Goal: Task Accomplishment & Management: Manage account settings

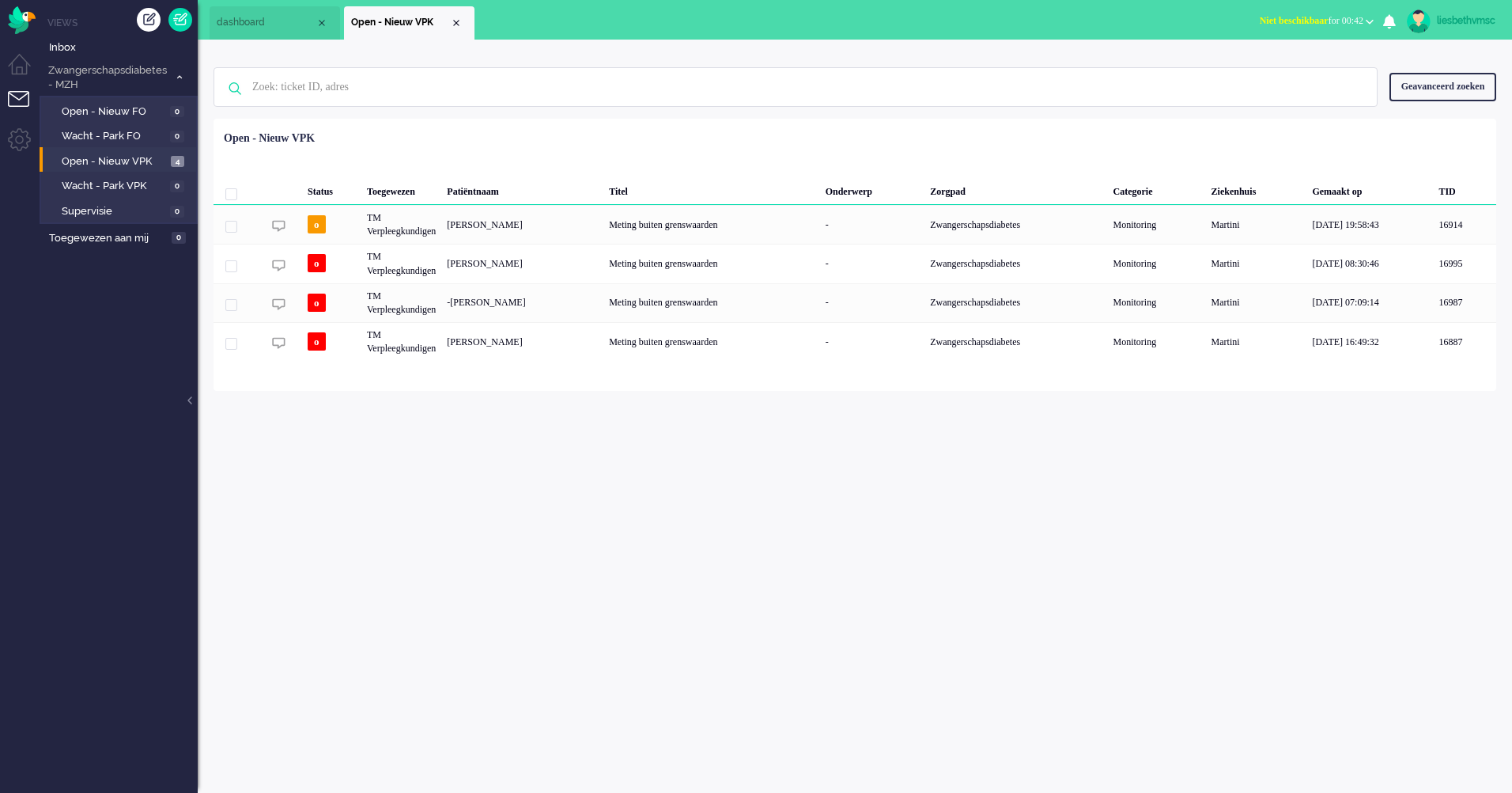
drag, startPoint x: 995, startPoint y: 642, endPoint x: 1014, endPoint y: 642, distance: 19.0
click at [997, 642] on div "liesbethvmsc Thuis Ticket Csat Mijn gemiddelde cijfer Deze week - Ticket Bijdra…" at bounding box center [854, 416] width 1314 height 753
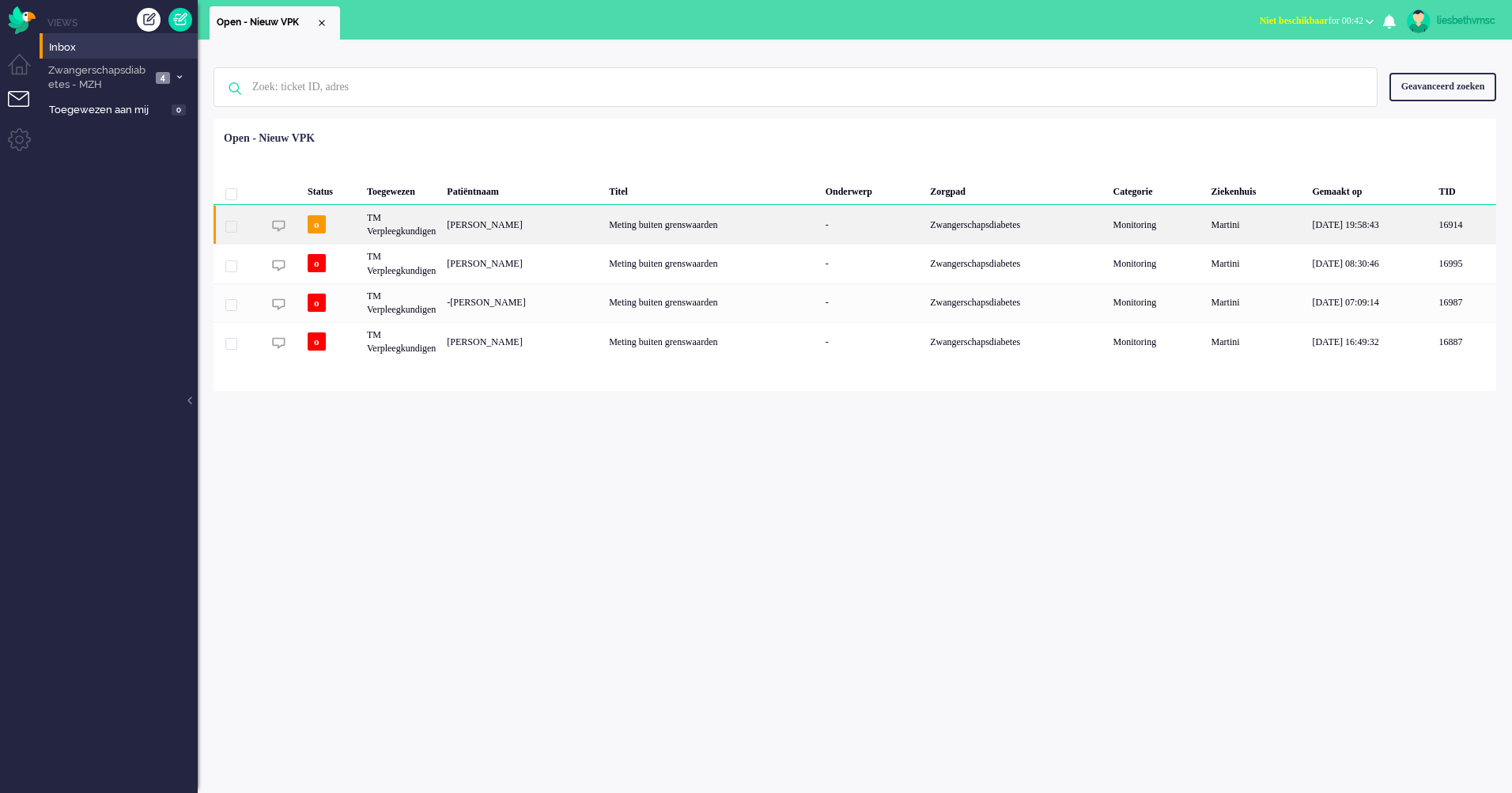
click at [483, 233] on div "[PERSON_NAME]" at bounding box center [522, 224] width 162 height 38
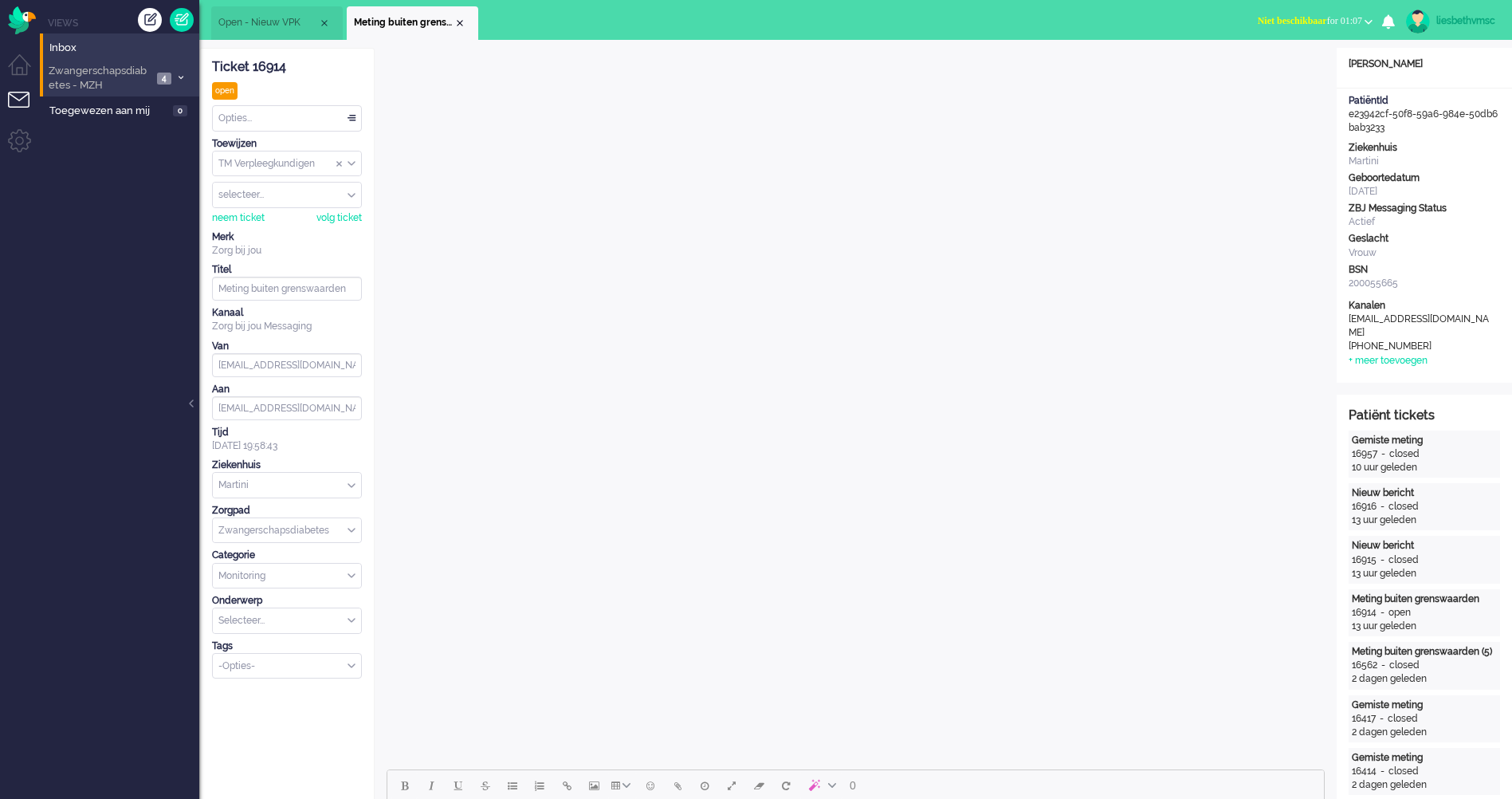
click at [93, 84] on span "Zwangerschapsdiabetes - MZH" at bounding box center [99, 78] width 106 height 30
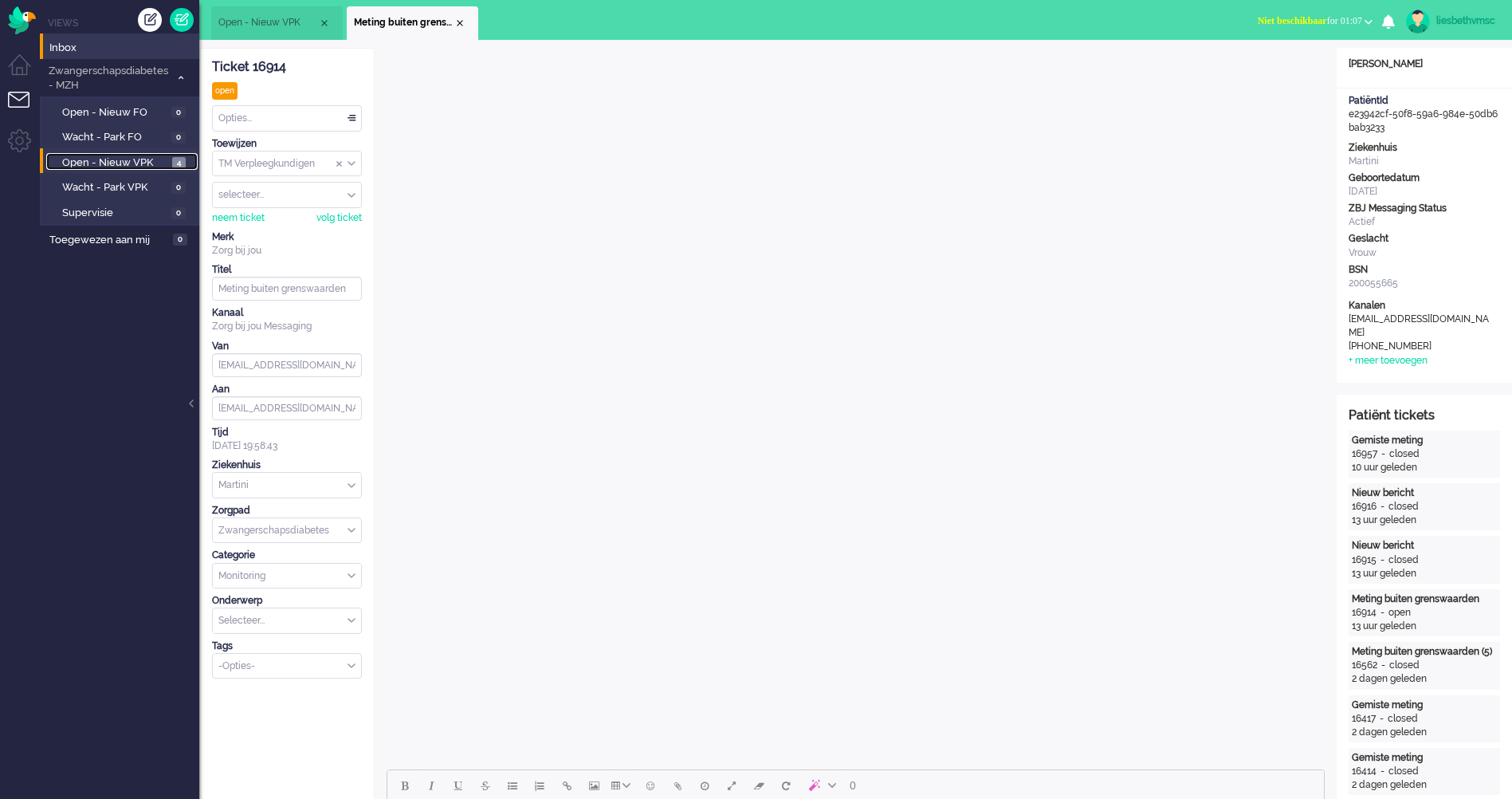
click at [111, 164] on span "Open - Nieuw VPK" at bounding box center [115, 163] width 106 height 15
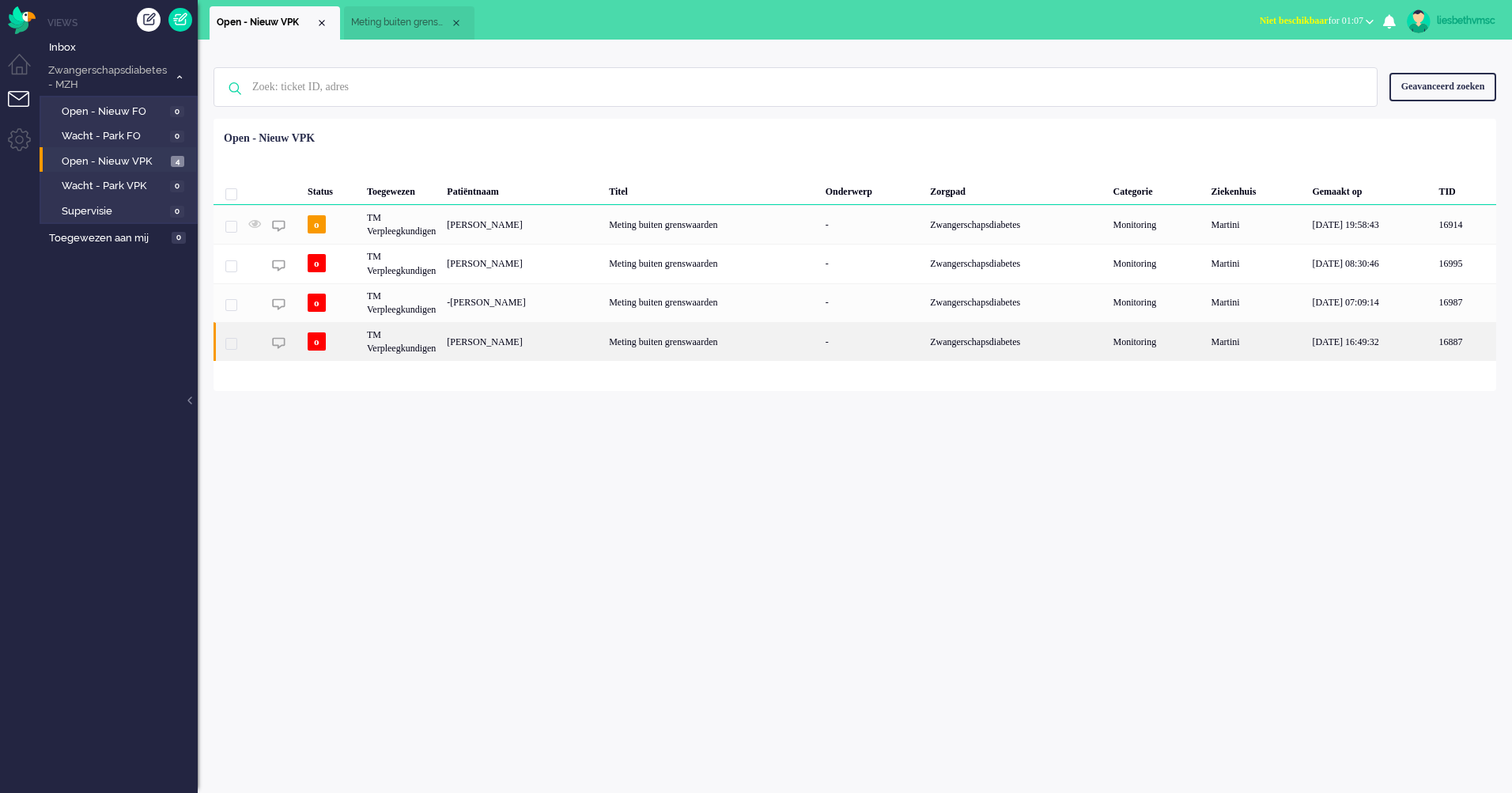
click at [524, 359] on div "[PERSON_NAME]" at bounding box center [522, 341] width 162 height 38
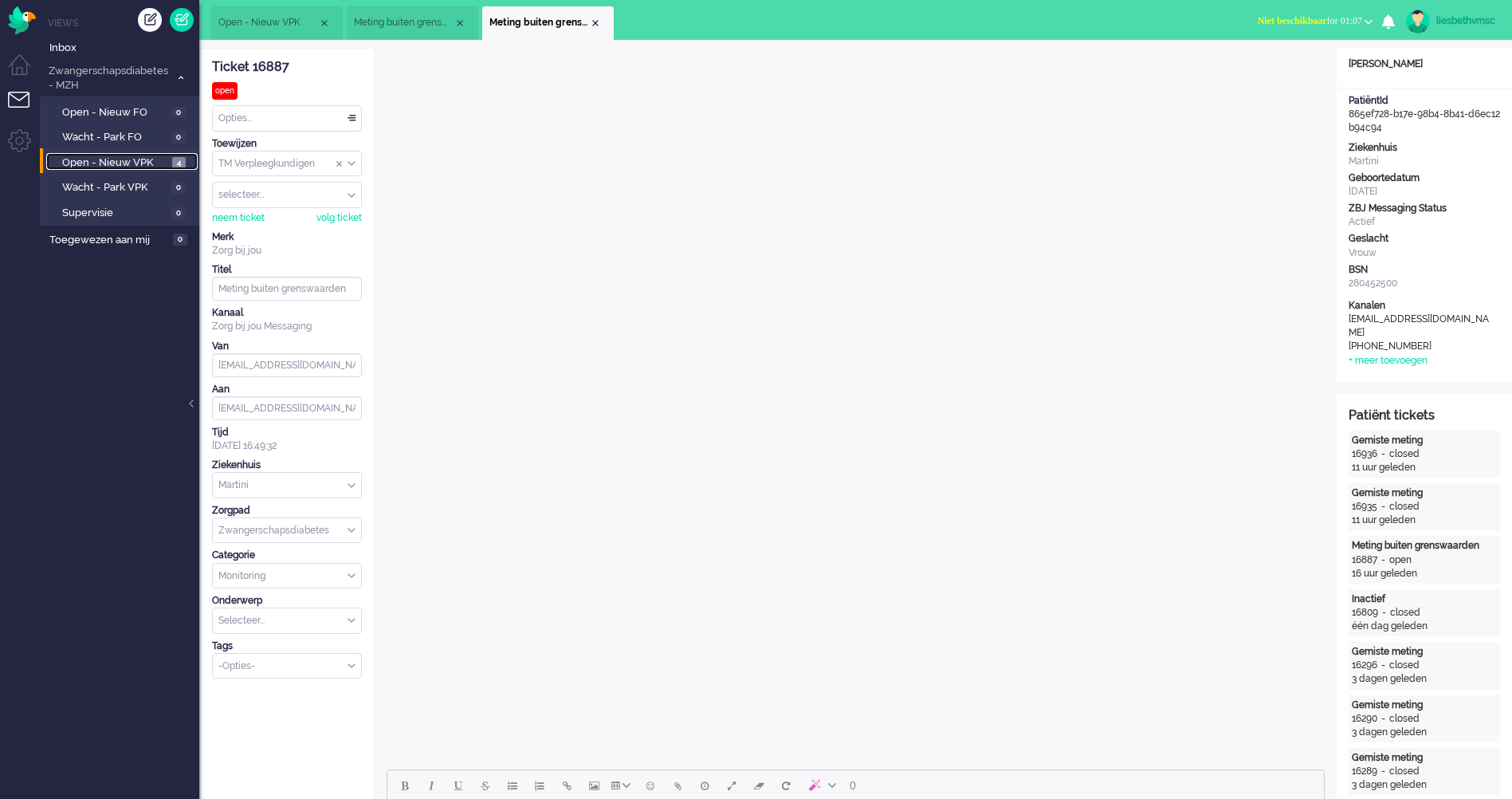
click at [133, 168] on span "Open - Nieuw VPK" at bounding box center [115, 163] width 106 height 15
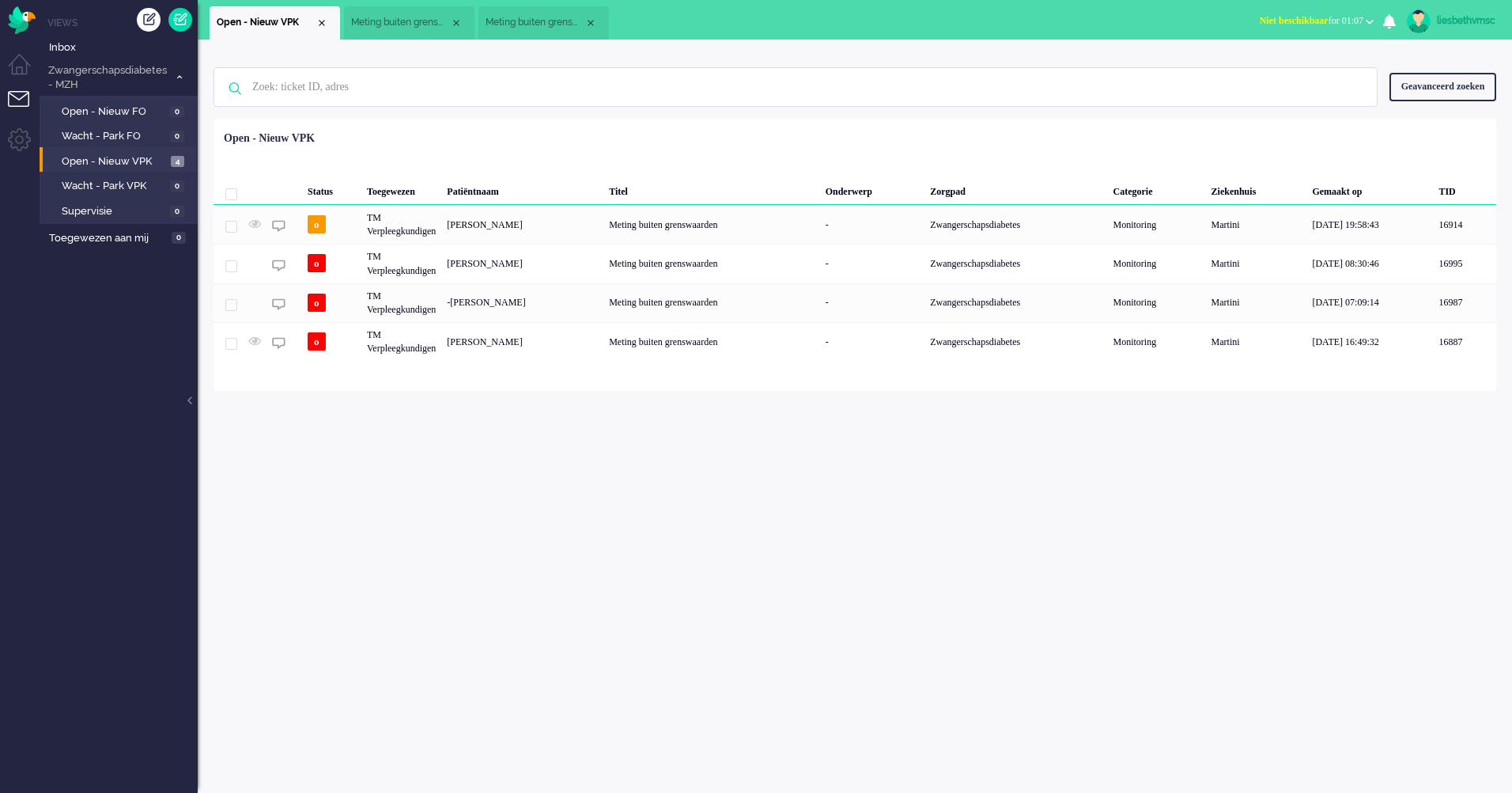
click at [646, 519] on div "Geen zoekresultaten Probeer nog eens Geavanceerd zoeken Geavanceerd zoeken Tick…" at bounding box center [854, 416] width 1314 height 753
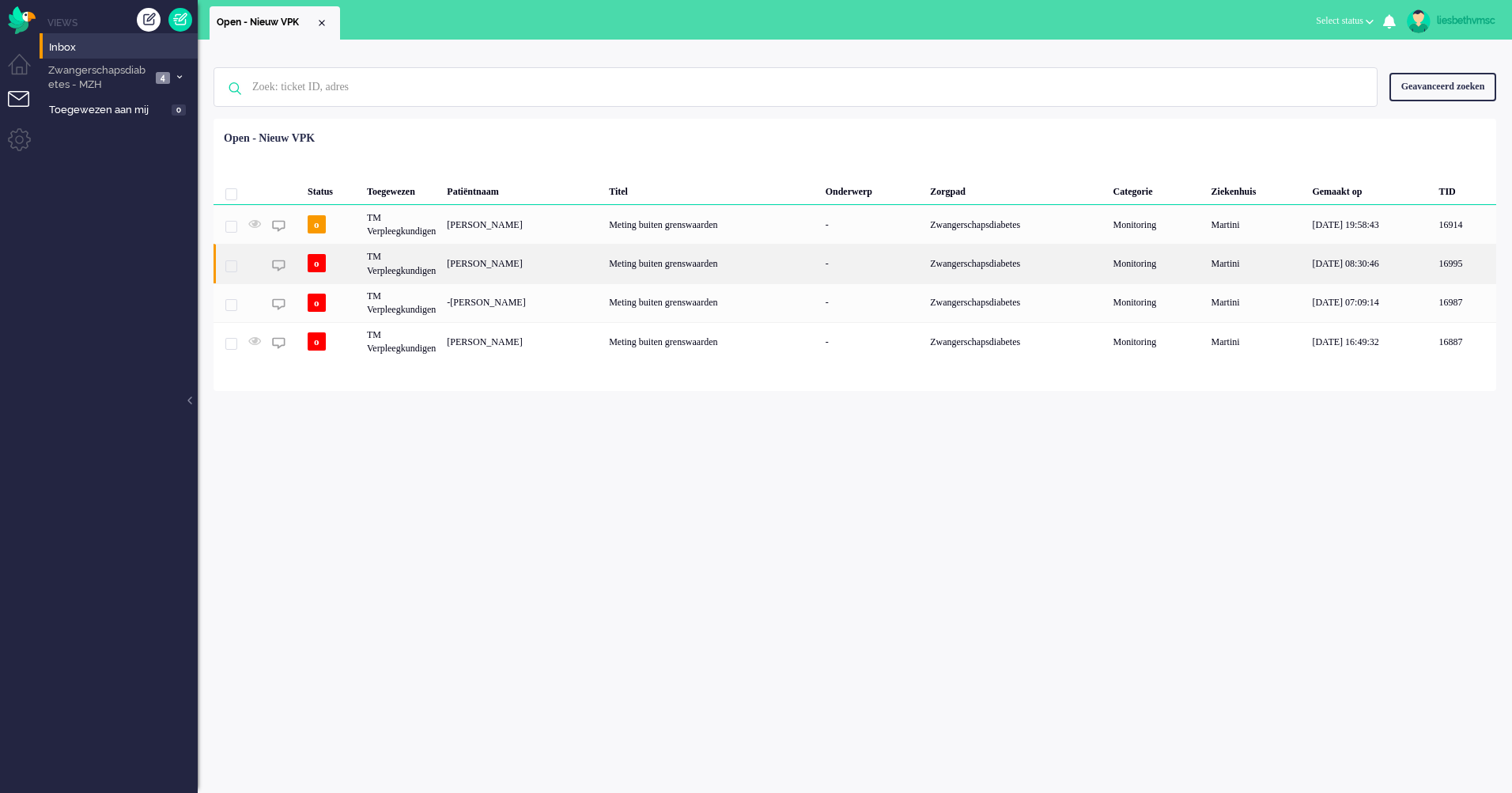
click at [421, 274] on div "TM Verpleegkundigen" at bounding box center [400, 263] width 80 height 38
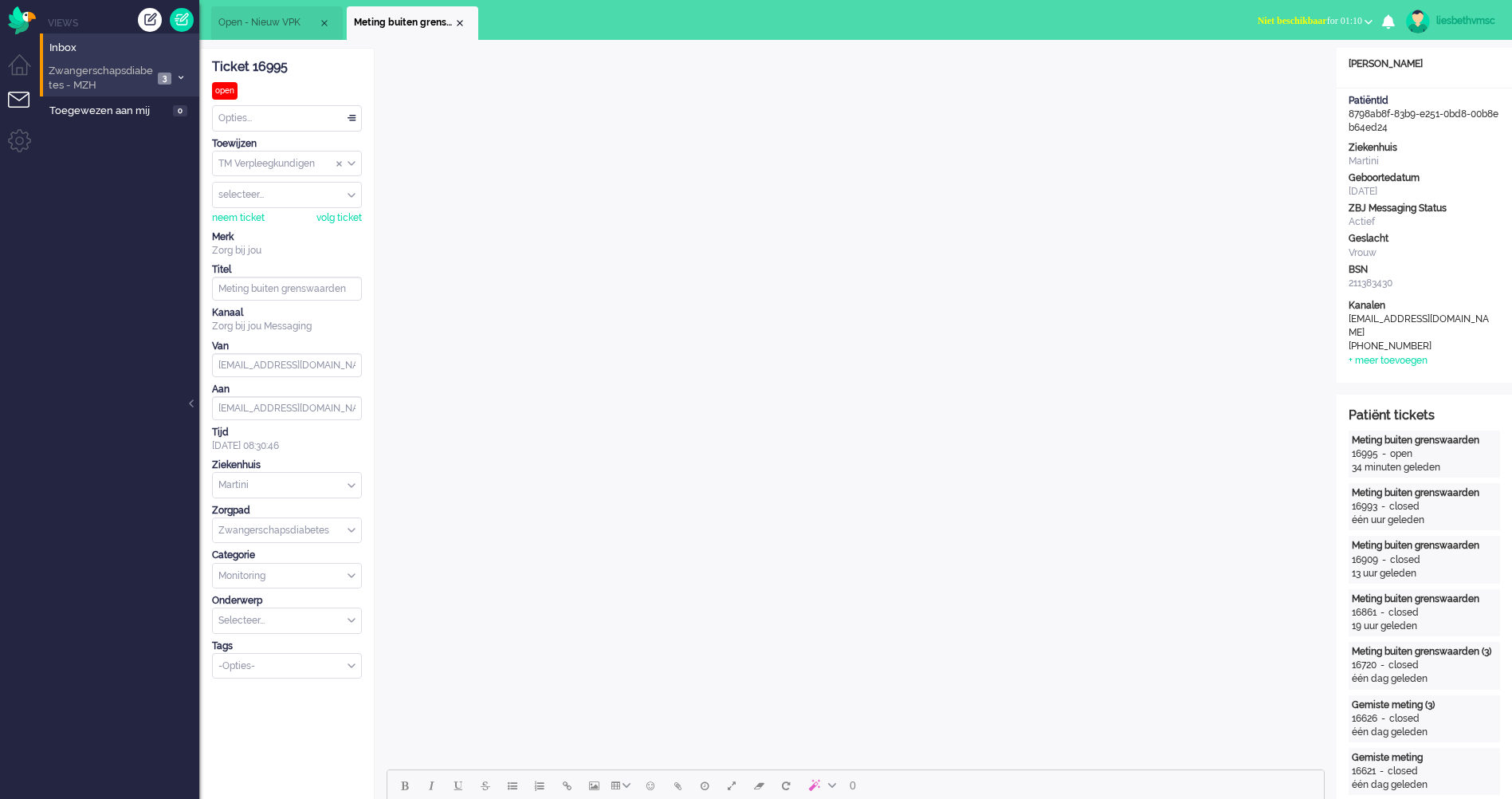
click at [96, 77] on span "Zwangerschapsdiabetes - MZH" at bounding box center [99, 78] width 107 height 30
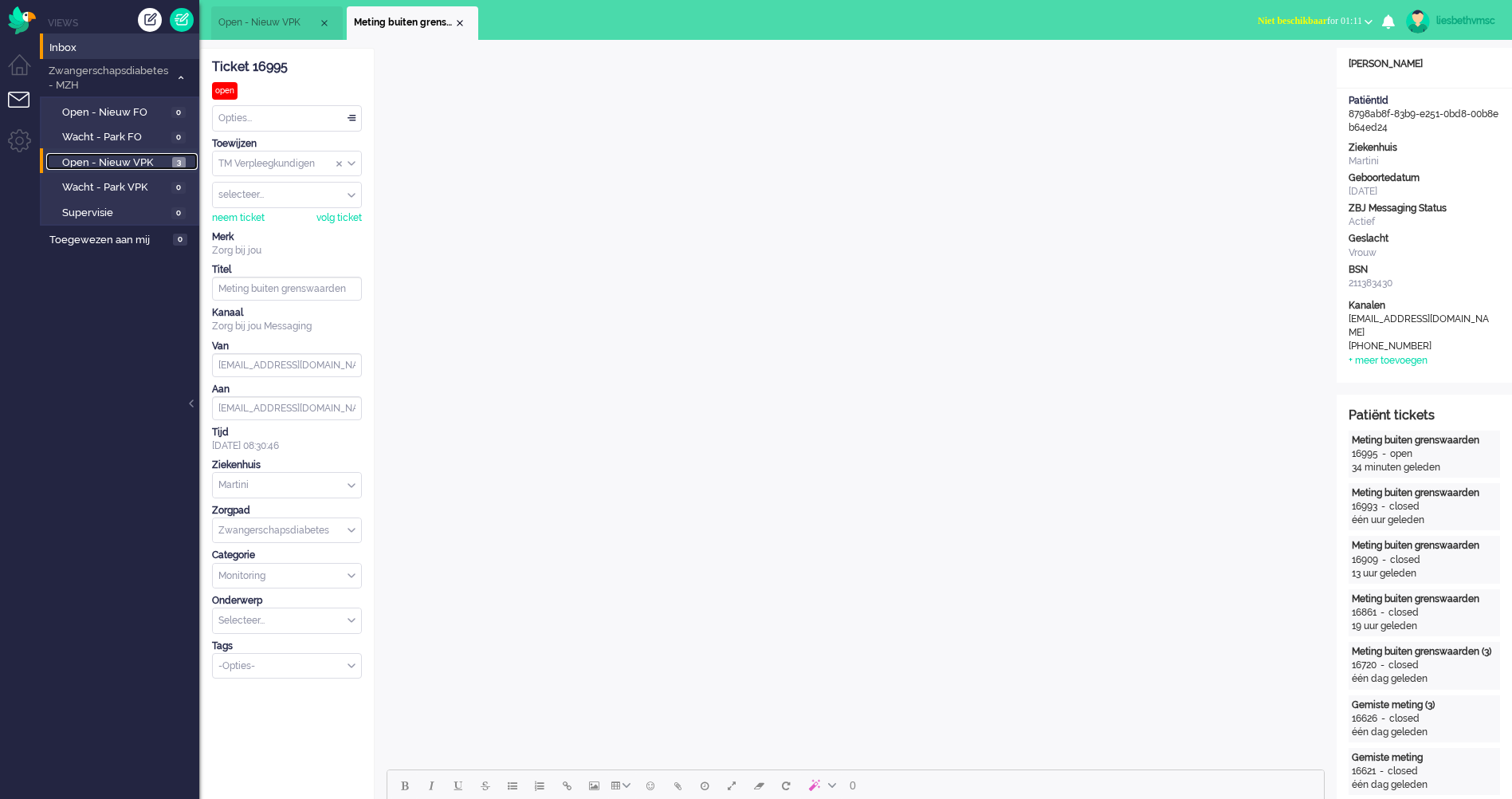
click at [89, 160] on span "Open - Nieuw VPK" at bounding box center [115, 163] width 106 height 15
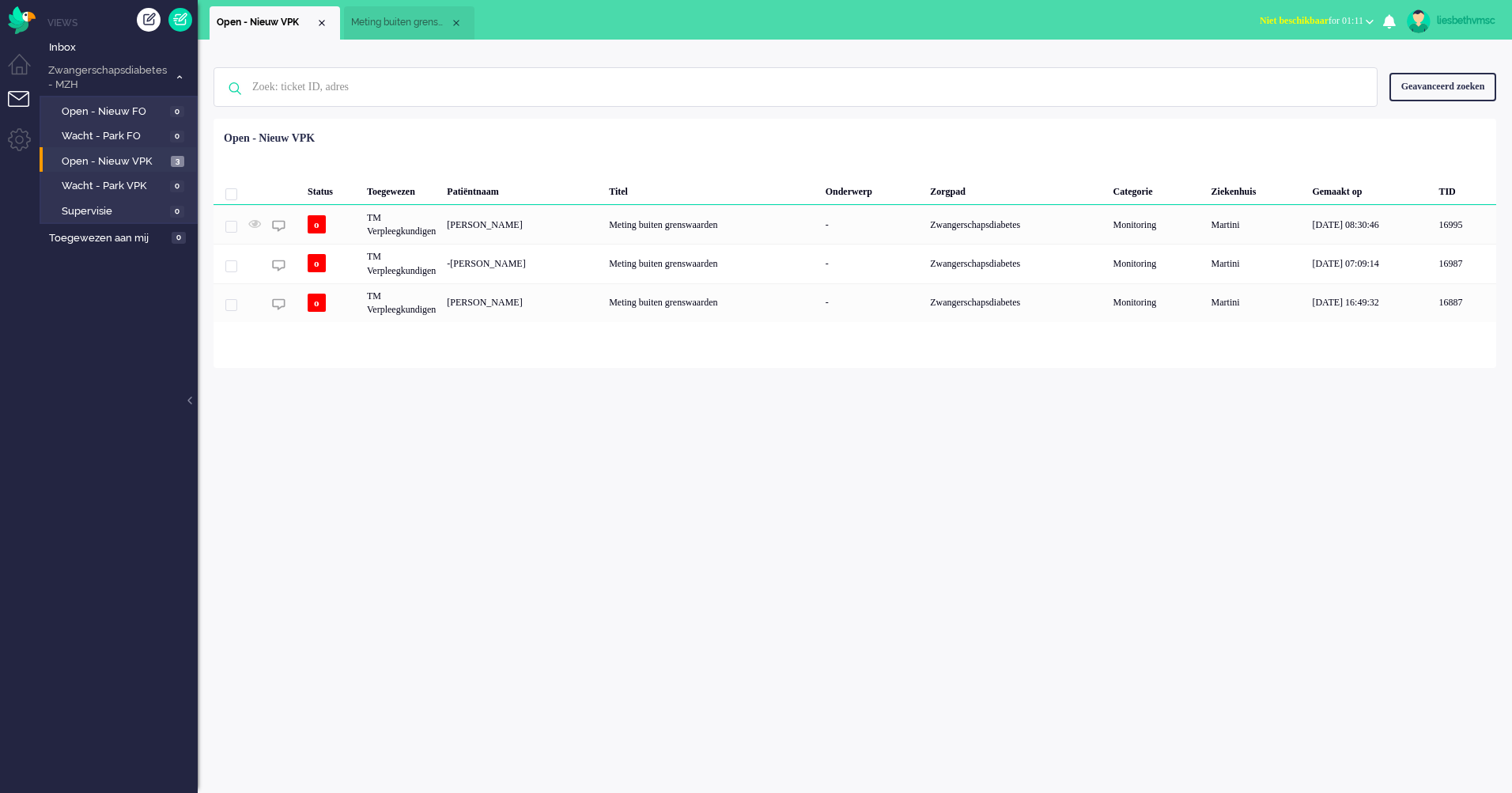
click at [606, 410] on div "Geen zoekresultaten Probeer nog eens Geavanceerd zoeken Geavanceerd zoeken Tick…" at bounding box center [854, 416] width 1314 height 753
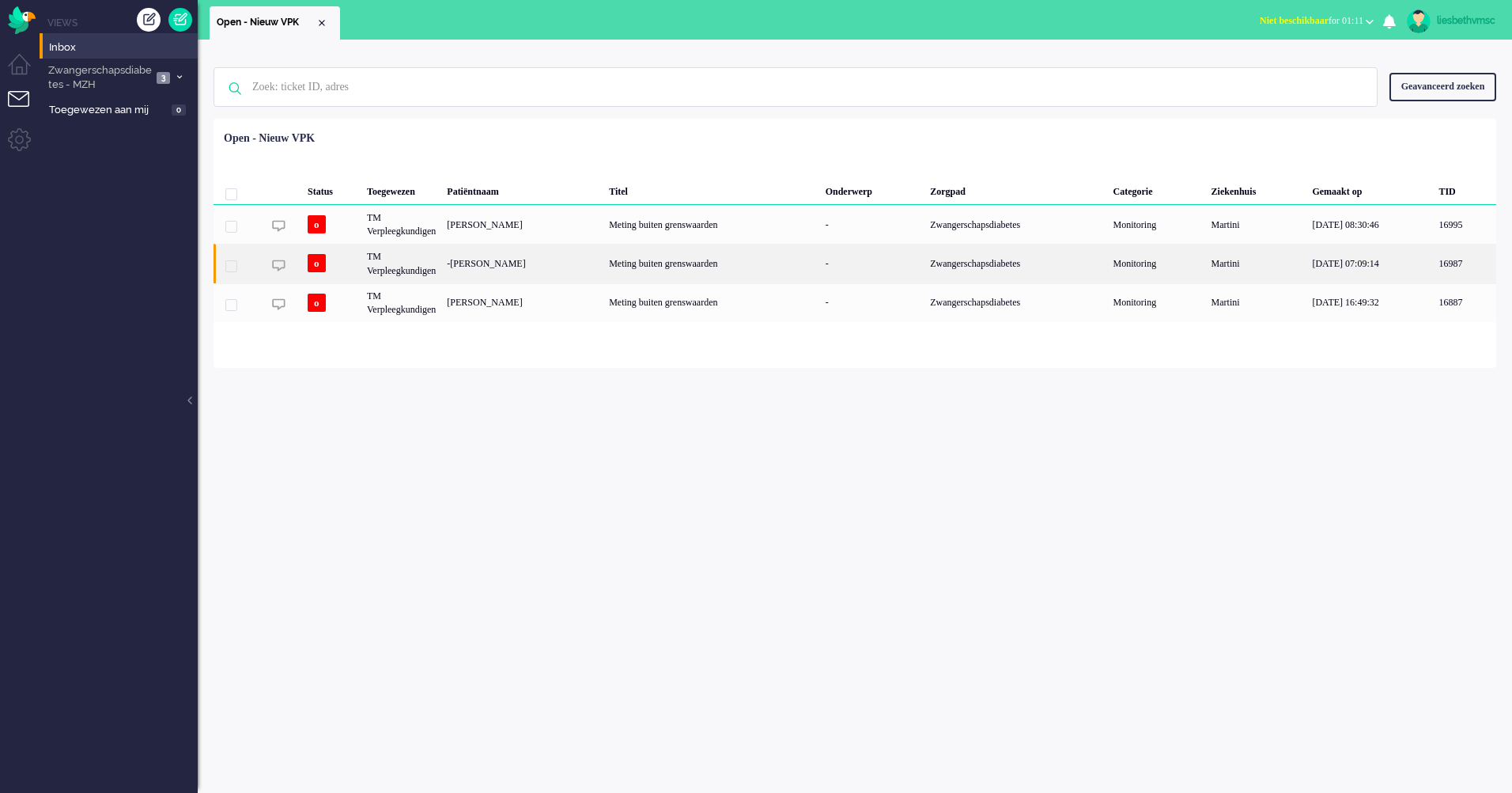
click at [548, 266] on div "-Elena- Isabela Zaharia-Nistor" at bounding box center [522, 263] width 162 height 38
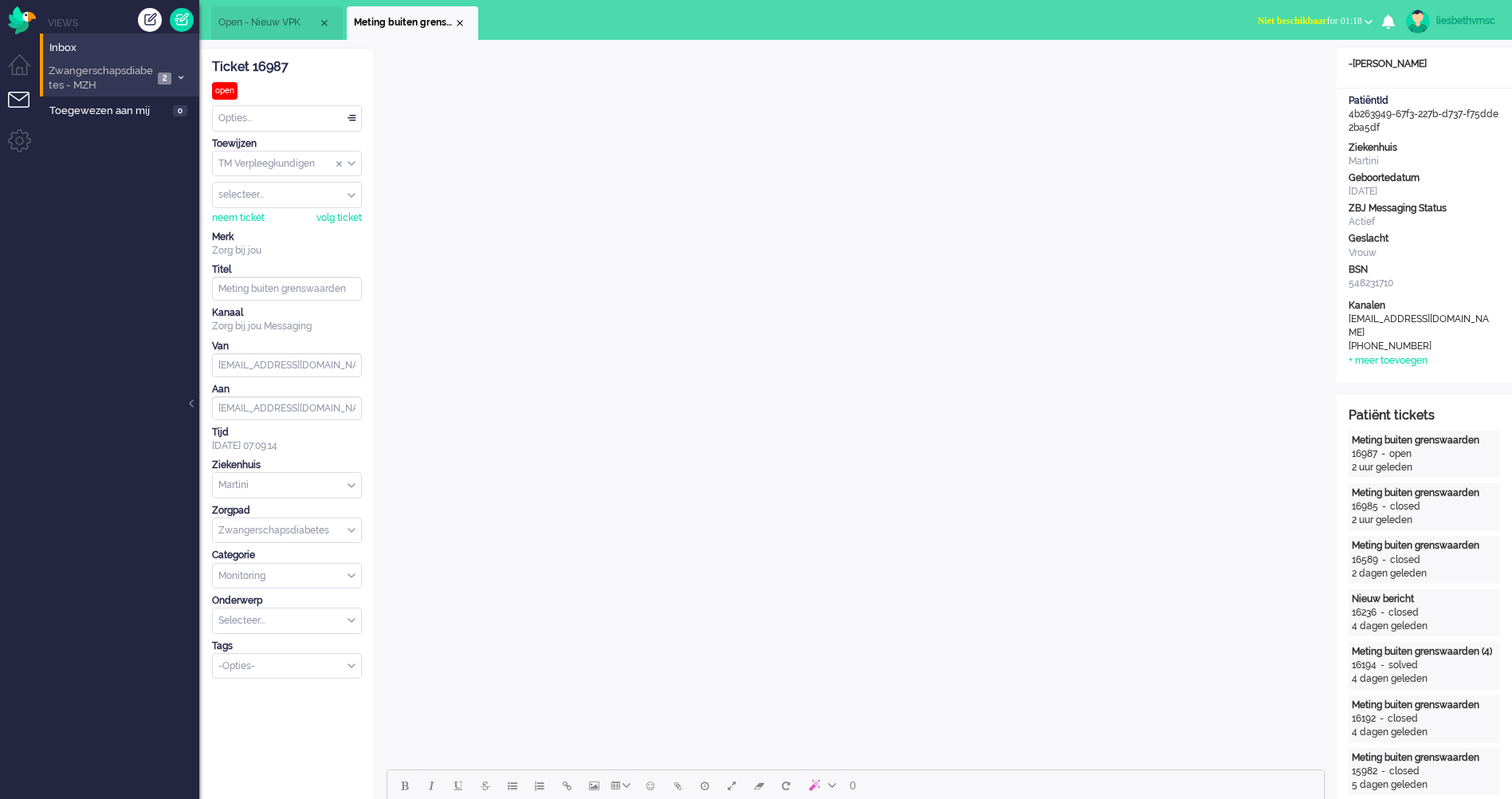
click at [99, 80] on span "Zwangerschapsdiabetes - MZH" at bounding box center [99, 78] width 107 height 30
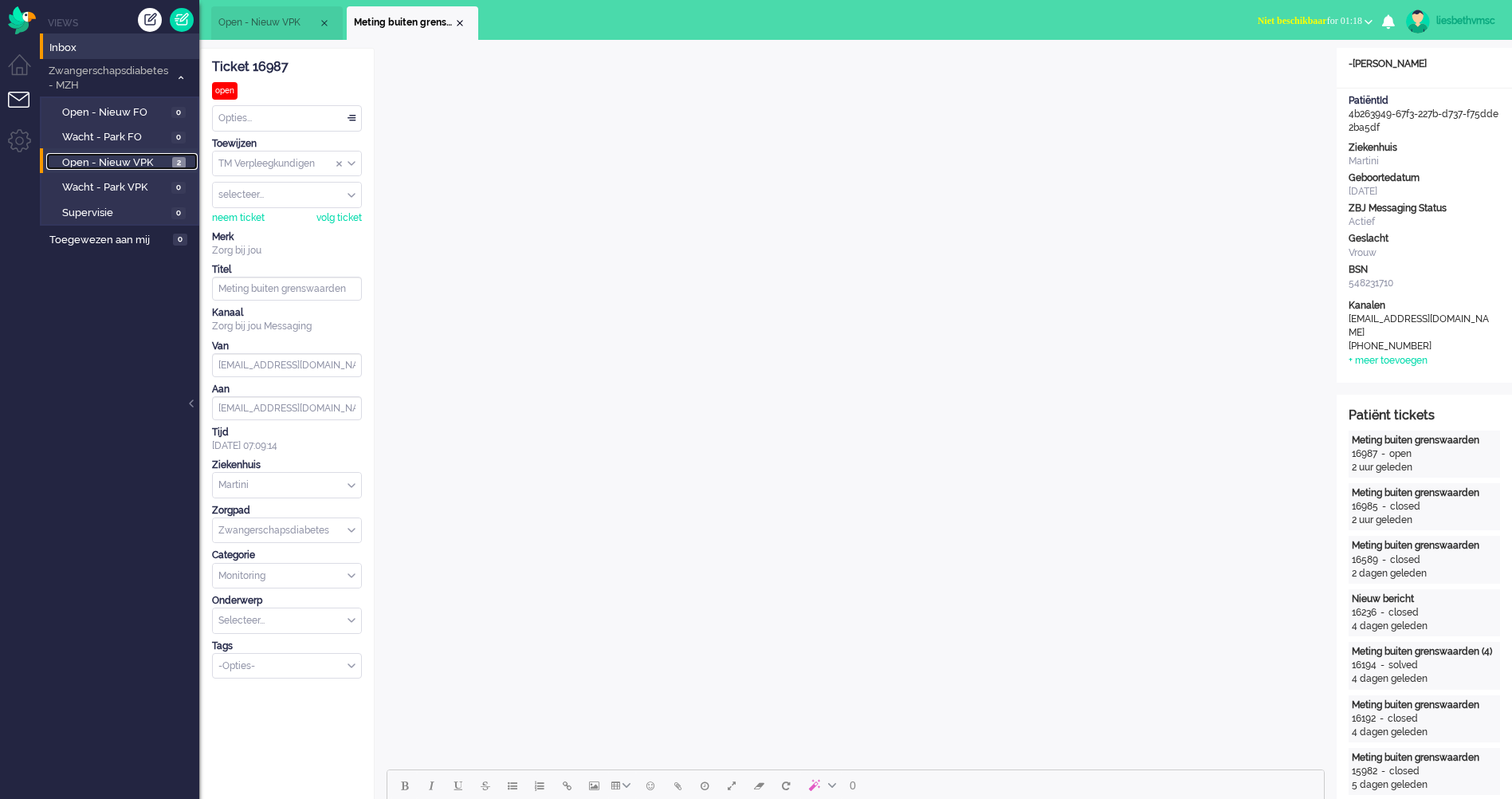
click at [119, 166] on span "Open - Nieuw VPK" at bounding box center [115, 163] width 106 height 15
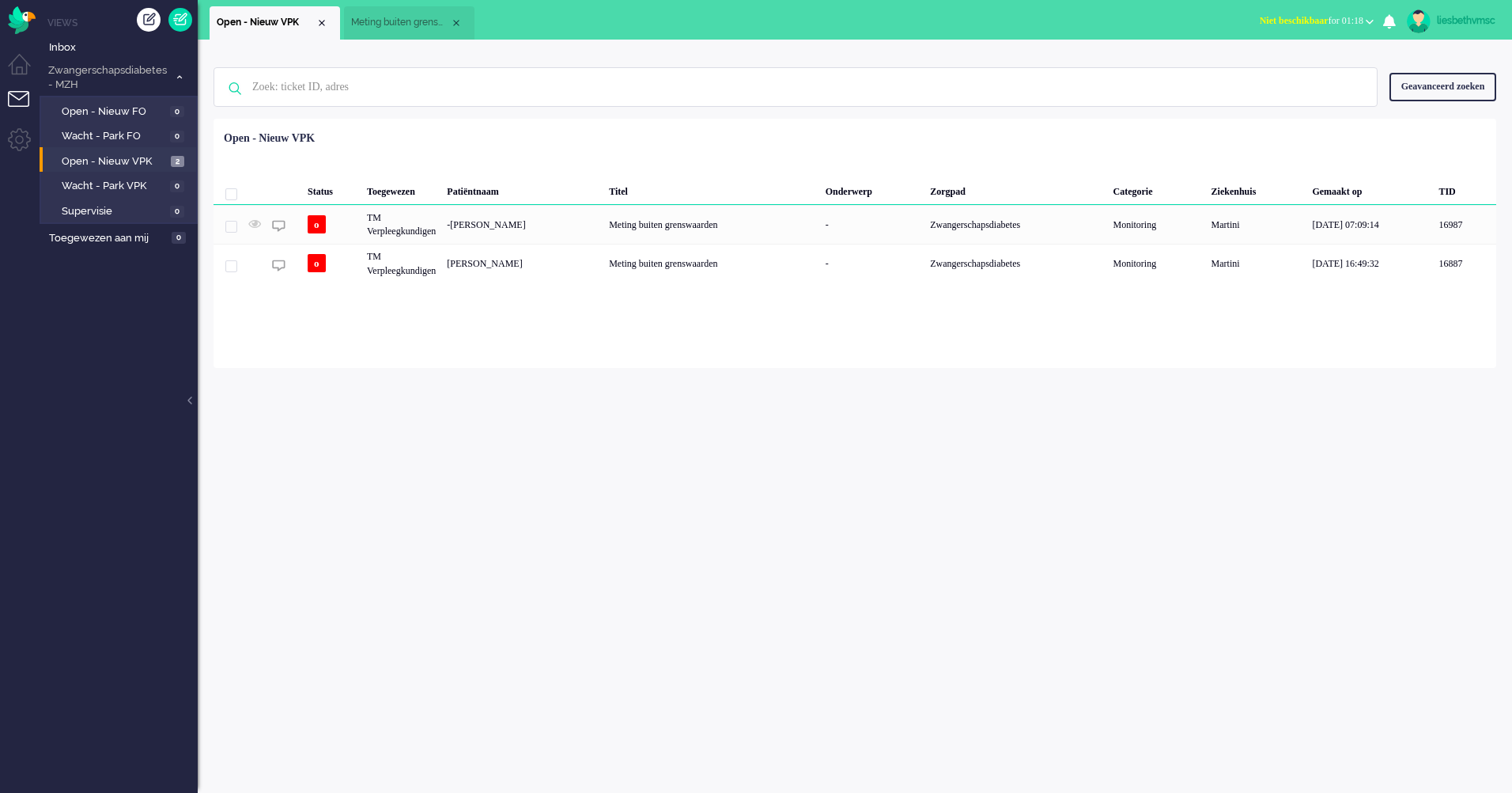
drag, startPoint x: 621, startPoint y: 648, endPoint x: 609, endPoint y: 614, distance: 36.1
click at [621, 647] on div "Geen zoekresultaten Probeer nog eens Geavanceerd zoeken Geavanceerd zoeken Tick…" at bounding box center [854, 416] width 1314 height 753
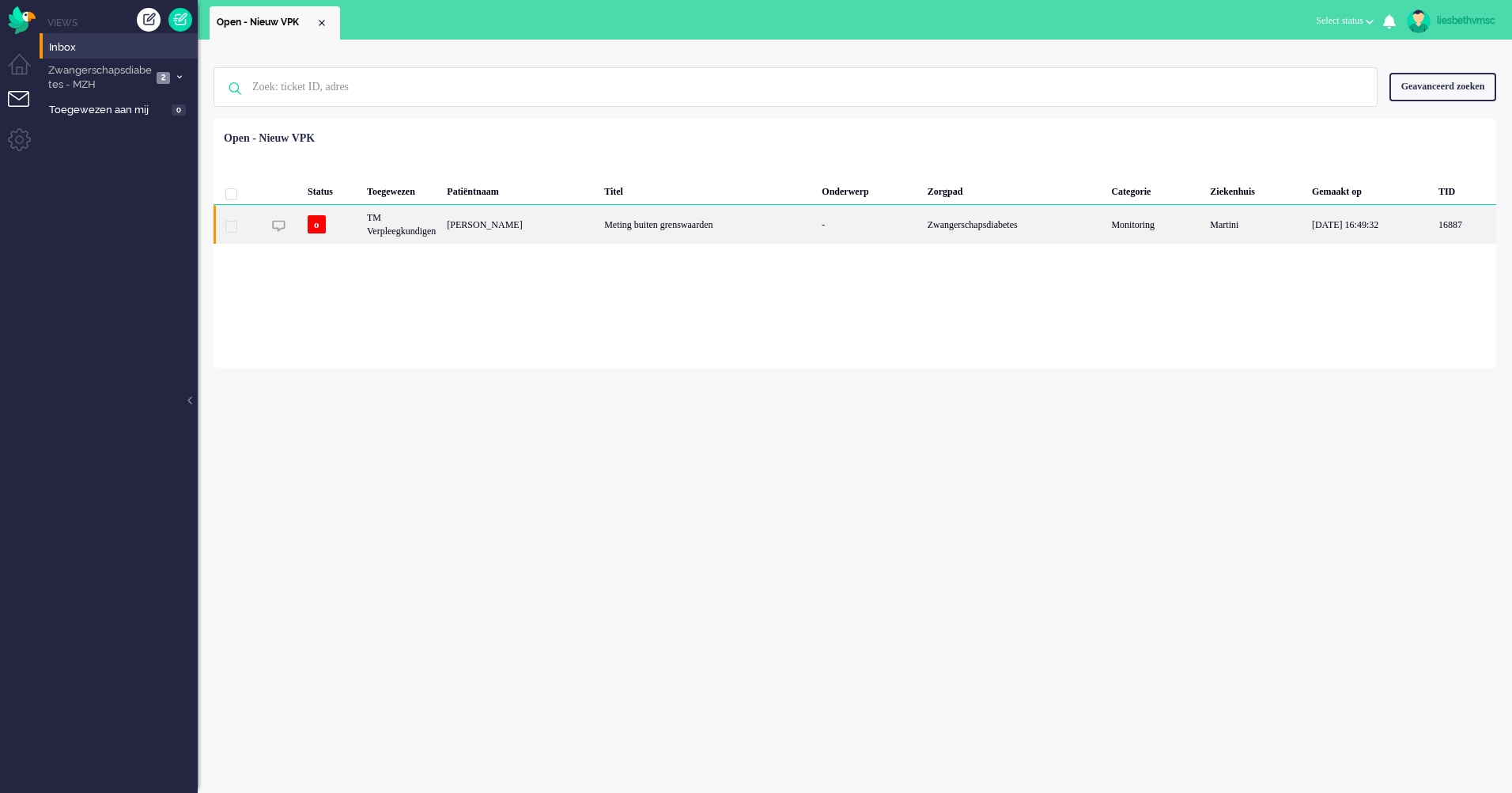
click at [413, 224] on div "TM Verpleegkundigen" at bounding box center [400, 224] width 80 height 38
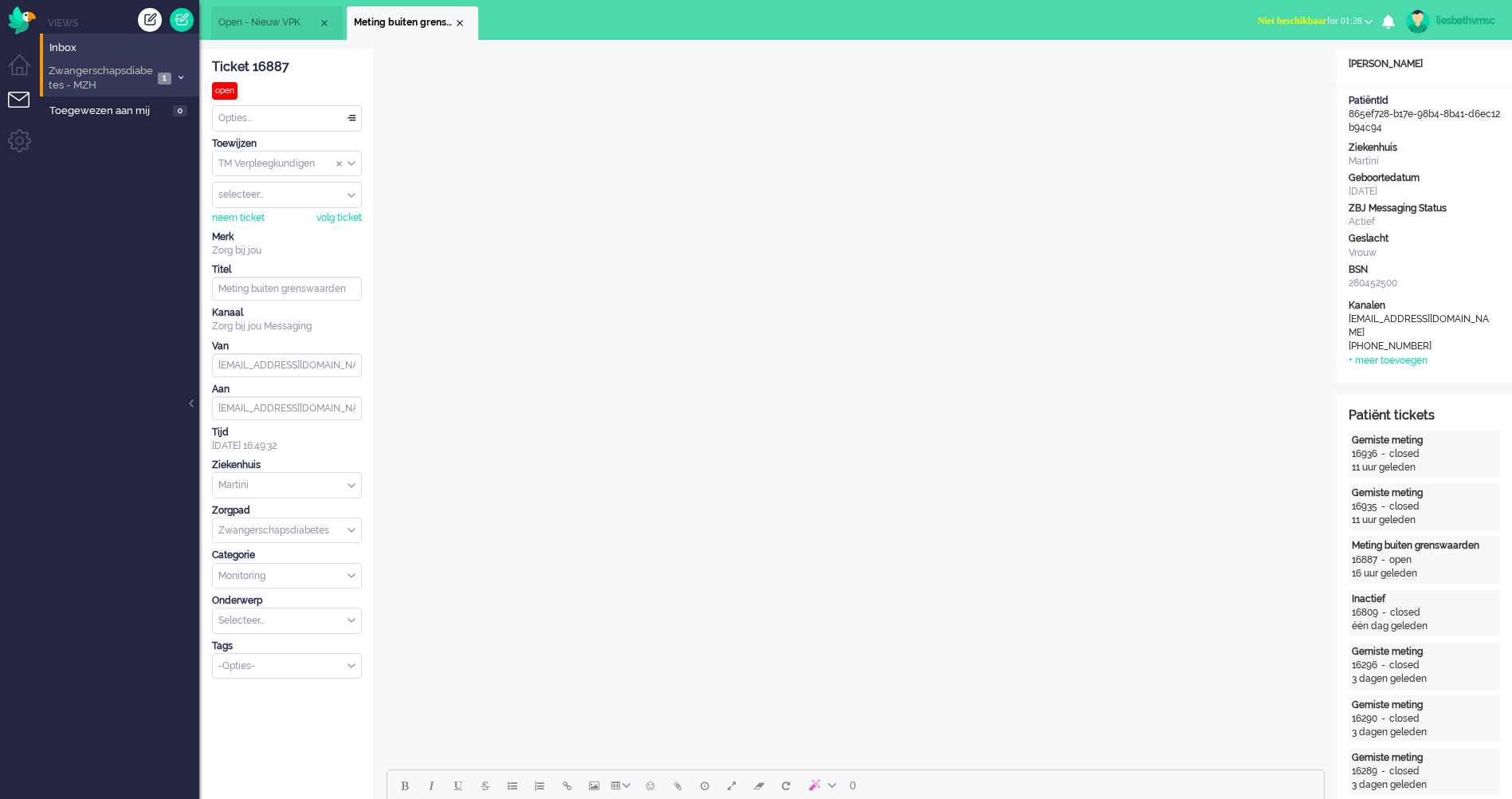
click at [104, 73] on span "Zwangerschapsdiabetes - MZH" at bounding box center [99, 78] width 107 height 30
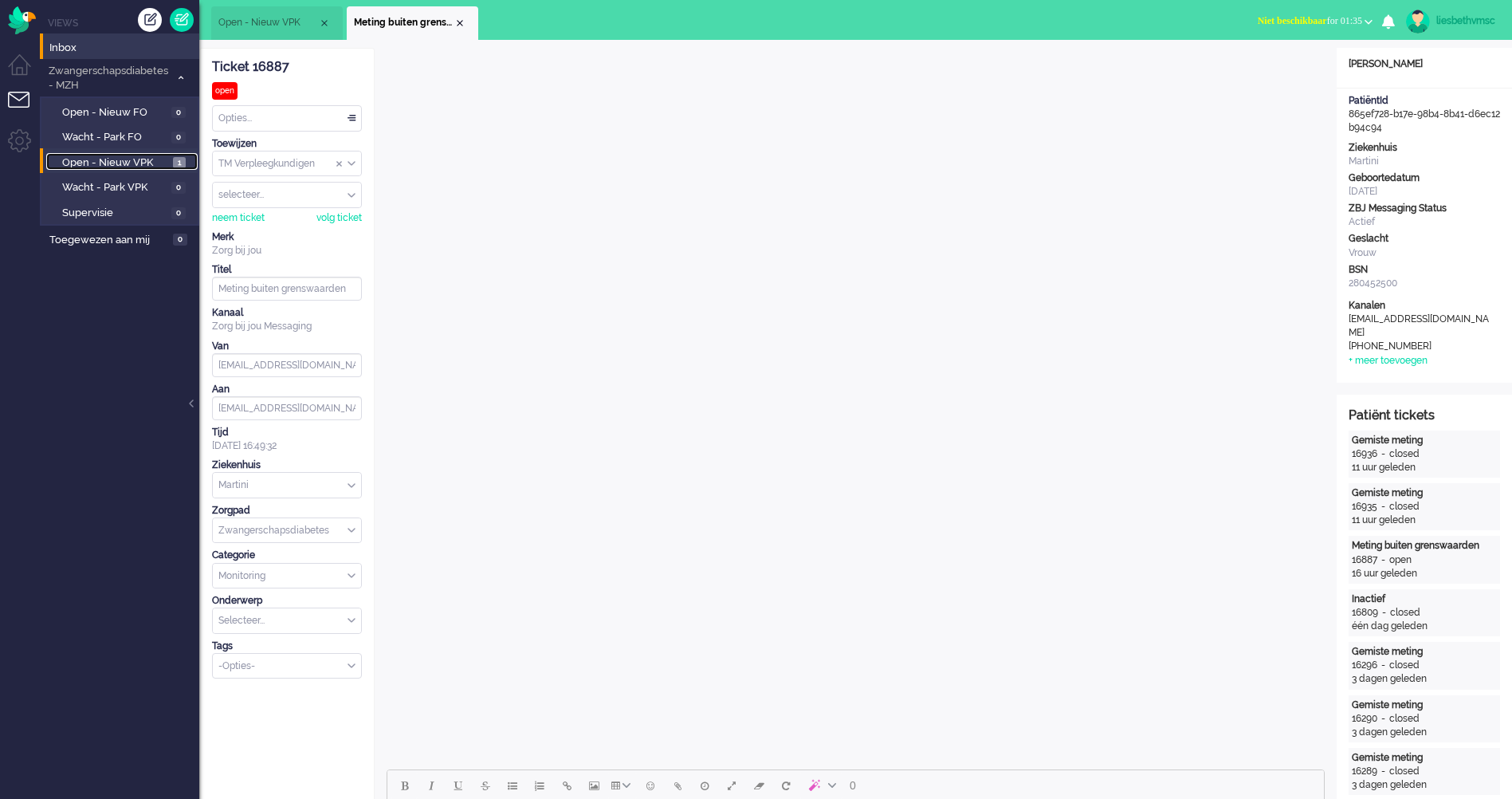
click at [98, 160] on span "Open - Nieuw VPK" at bounding box center [115, 163] width 107 height 15
